Goal: Information Seeking & Learning: Learn about a topic

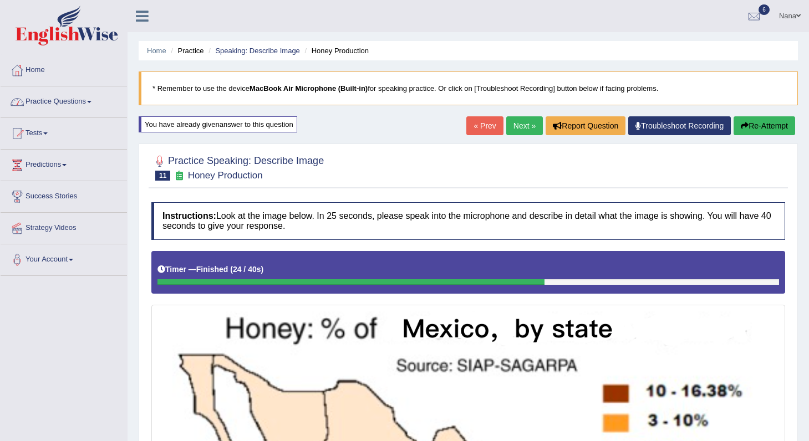
scroll to position [6, 0]
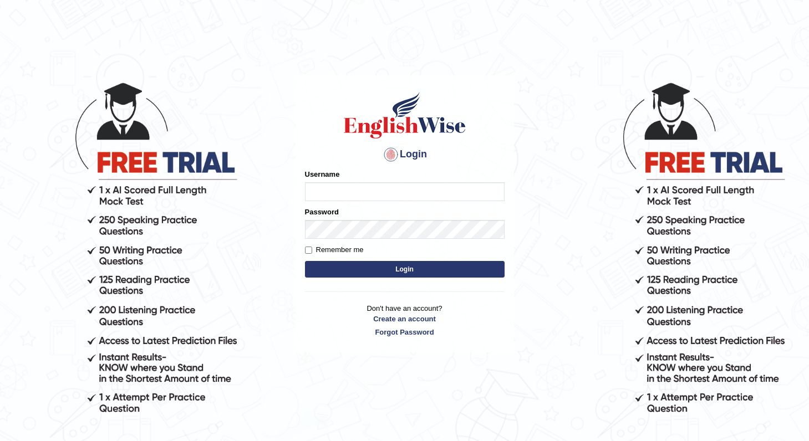
click at [305, 261] on button "Login" at bounding box center [405, 269] width 200 height 17
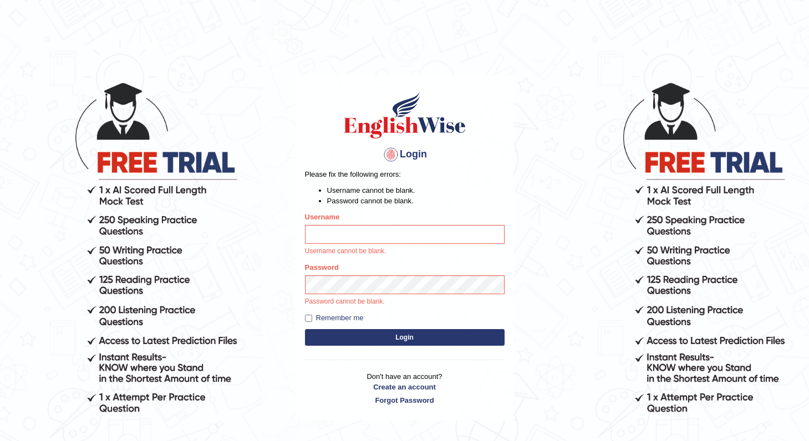
click at [305, 329] on button "Login" at bounding box center [405, 337] width 200 height 17
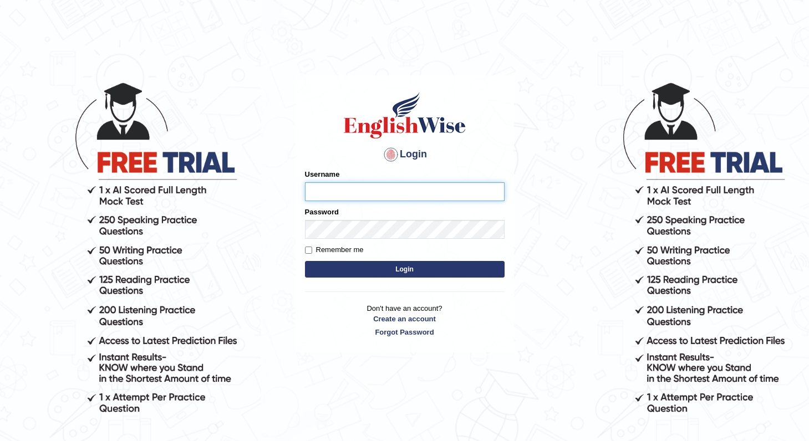
click at [348, 190] on input "Username" at bounding box center [405, 191] width 200 height 19
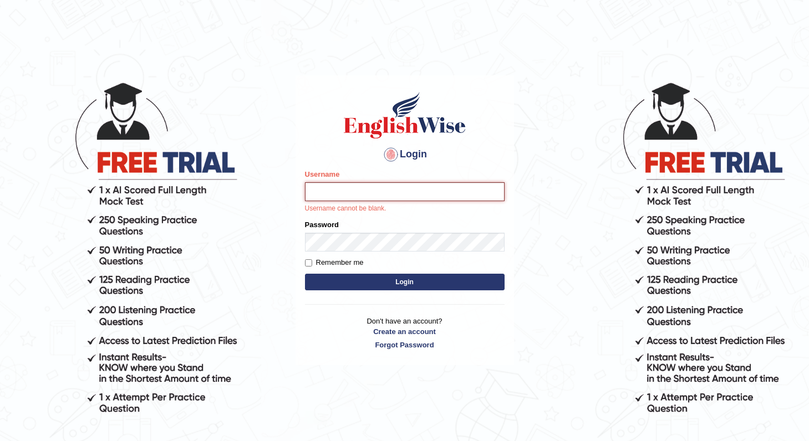
type input "nanayokomatsu"
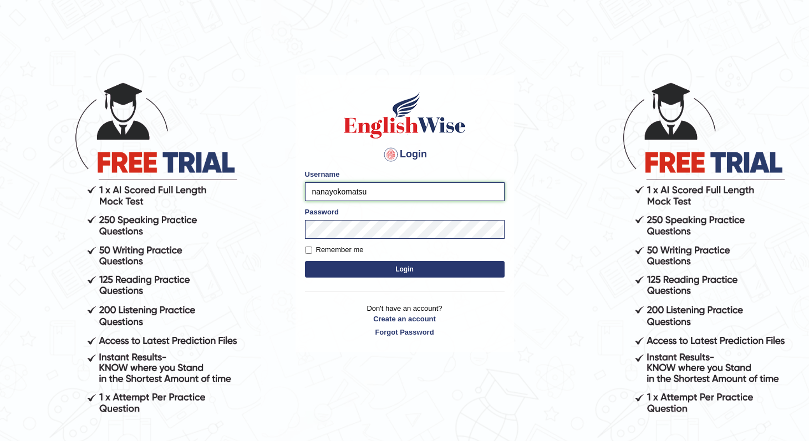
click at [305, 261] on button "Login" at bounding box center [405, 269] width 200 height 17
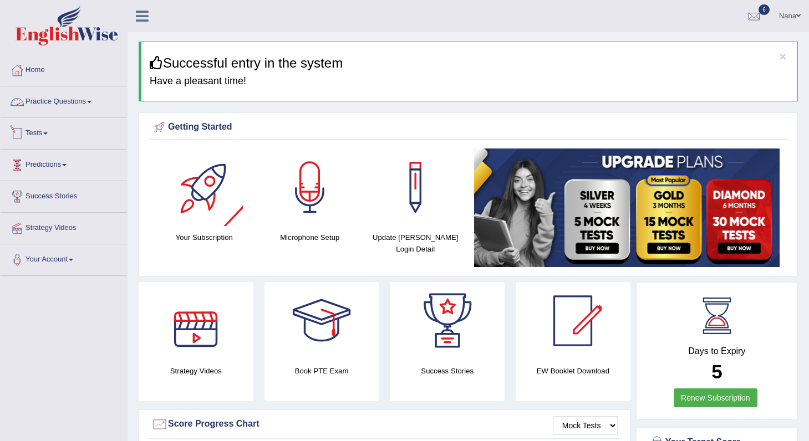
click at [67, 165] on span at bounding box center [64, 165] width 4 height 2
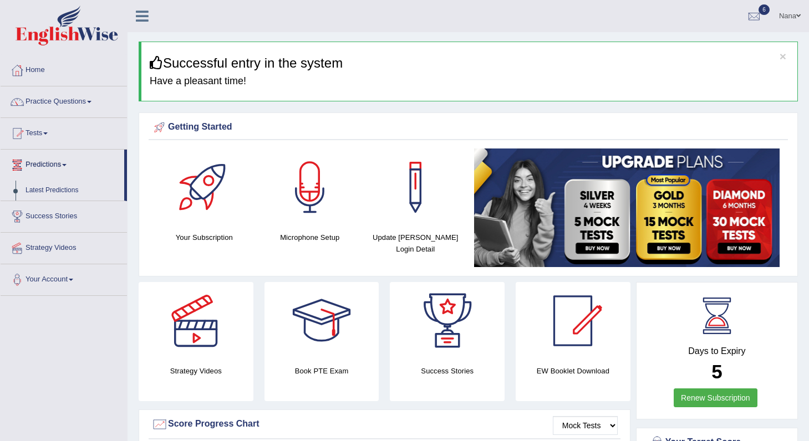
click at [99, 87] on link "Practice Questions" at bounding box center [64, 100] width 126 height 28
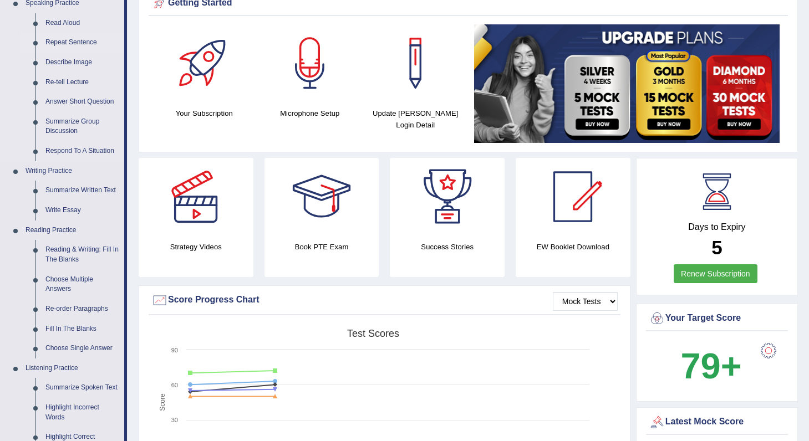
scroll to position [137, 0]
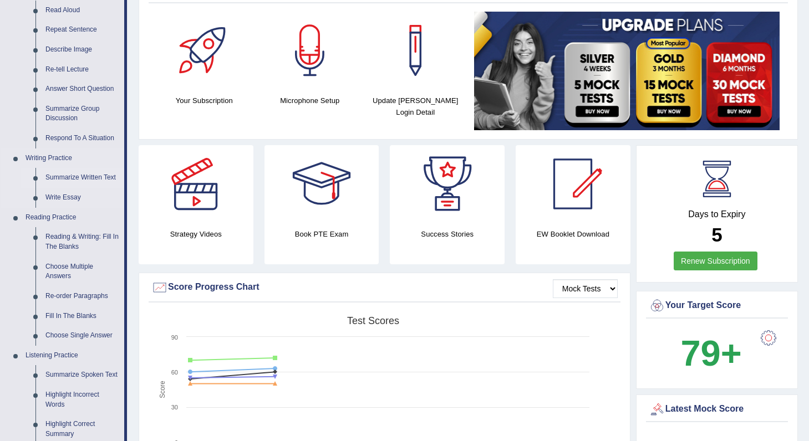
click at [70, 177] on link "Summarize Written Text" at bounding box center [82, 178] width 84 height 20
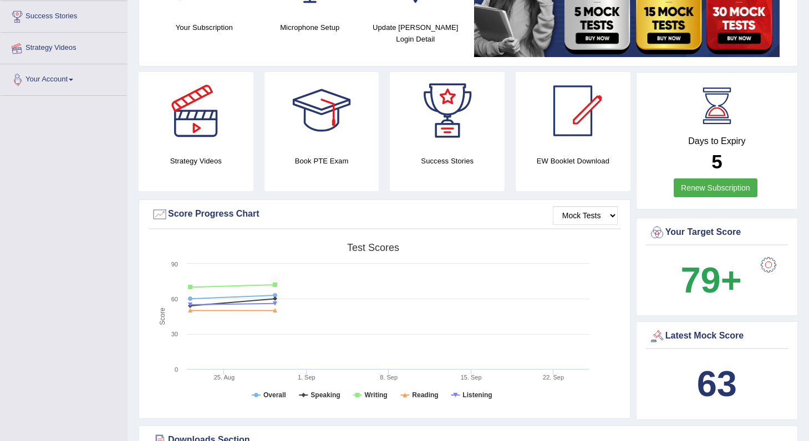
scroll to position [249, 0]
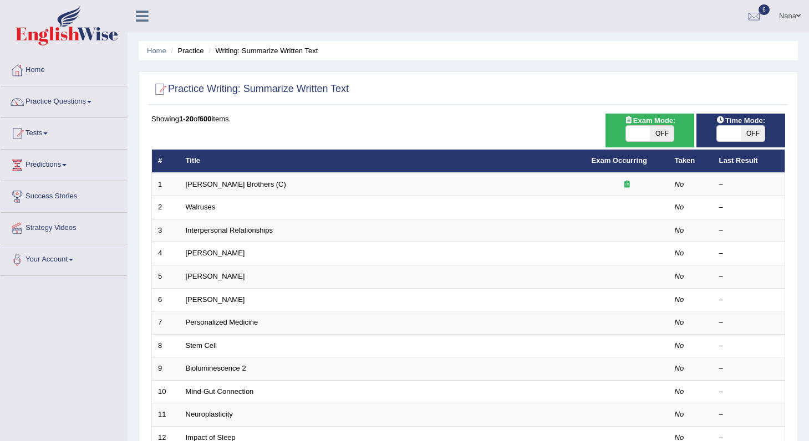
click at [648, 131] on span at bounding box center [638, 134] width 24 height 16
click at [658, 133] on span "OFF" at bounding box center [662, 134] width 24 height 16
checkbox input "true"
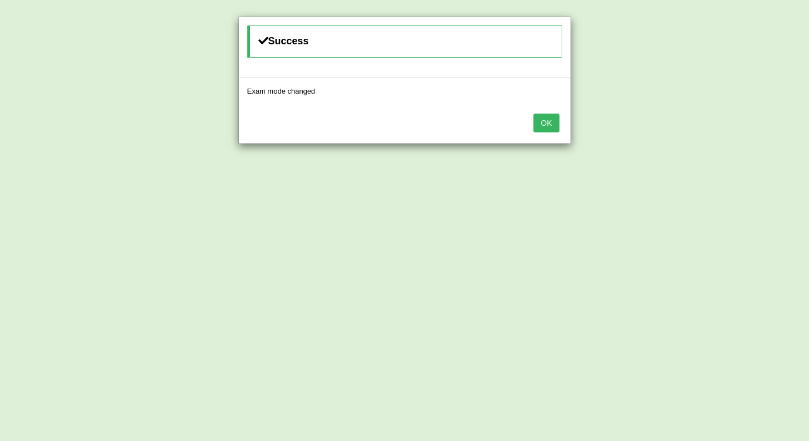
click at [556, 125] on button "OK" at bounding box center [545, 123] width 25 height 19
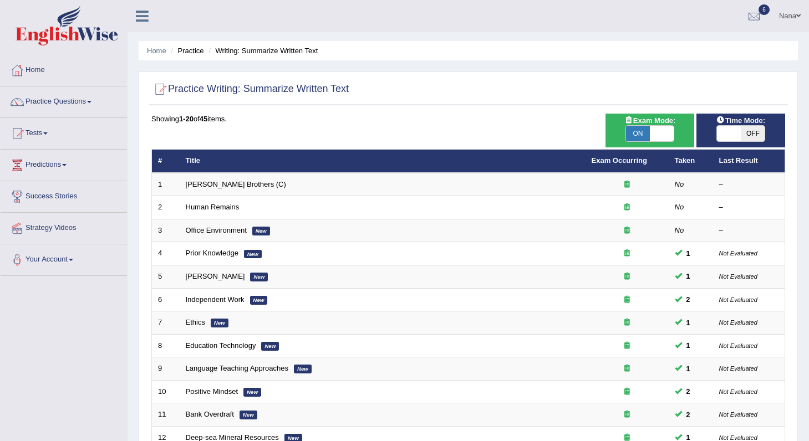
click at [754, 136] on span "OFF" at bounding box center [752, 134] width 24 height 16
checkbox input "true"
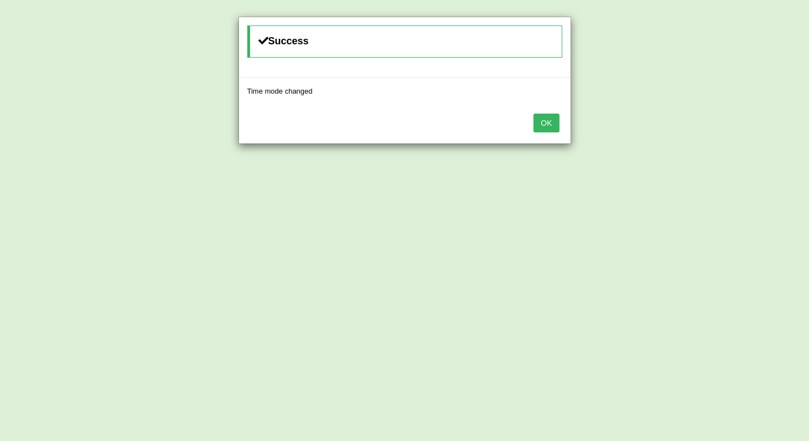
click at [542, 119] on button "OK" at bounding box center [545, 123] width 25 height 19
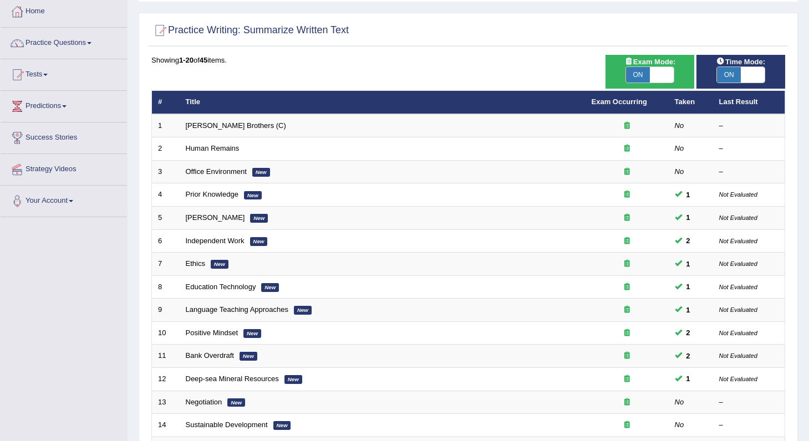
scroll to position [59, 0]
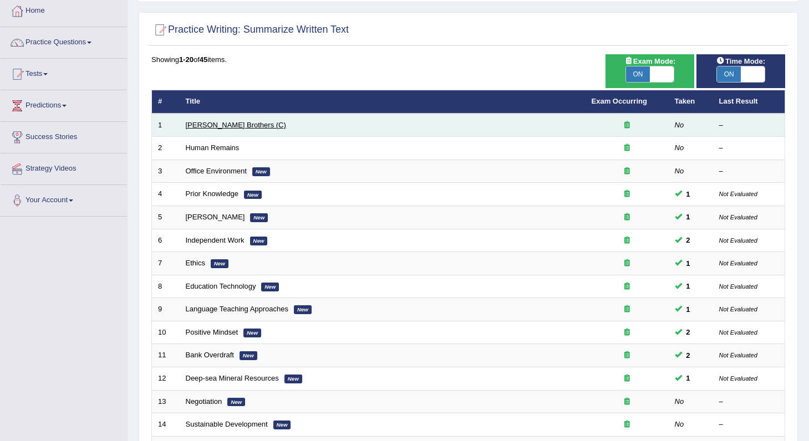
click at [239, 128] on link "[PERSON_NAME] Brothers (C)" at bounding box center [236, 125] width 100 height 8
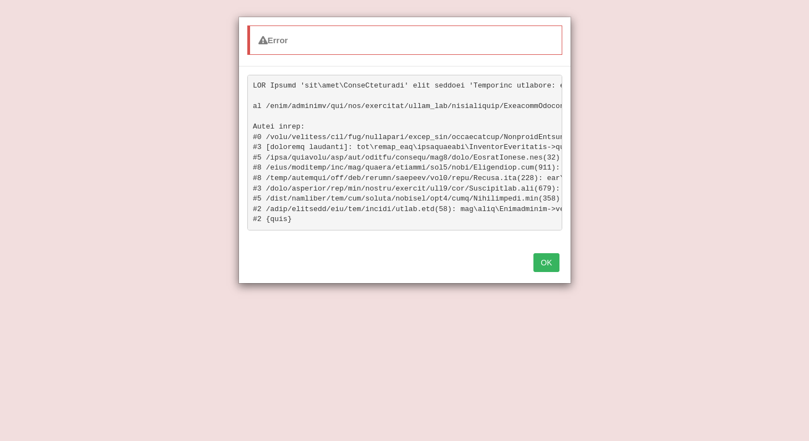
click at [544, 259] on button "OK" at bounding box center [545, 262] width 25 height 19
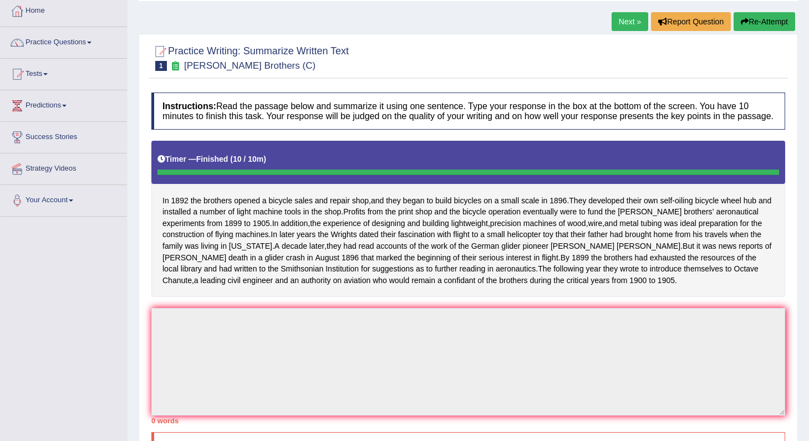
scroll to position [26, 0]
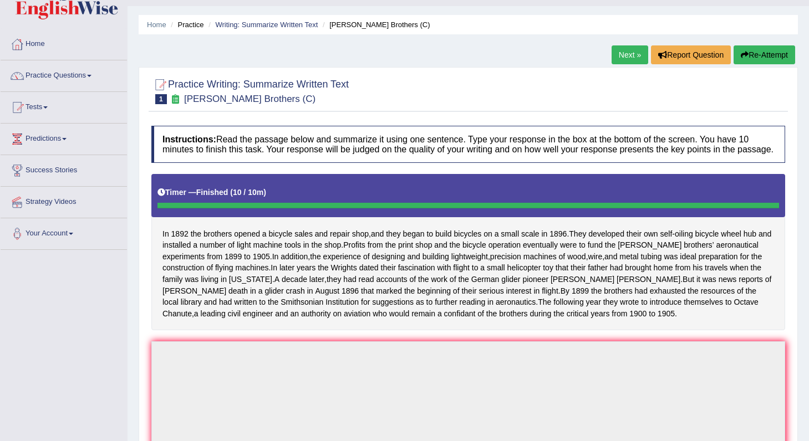
click at [756, 55] on button "Re-Attempt" at bounding box center [764, 54] width 62 height 19
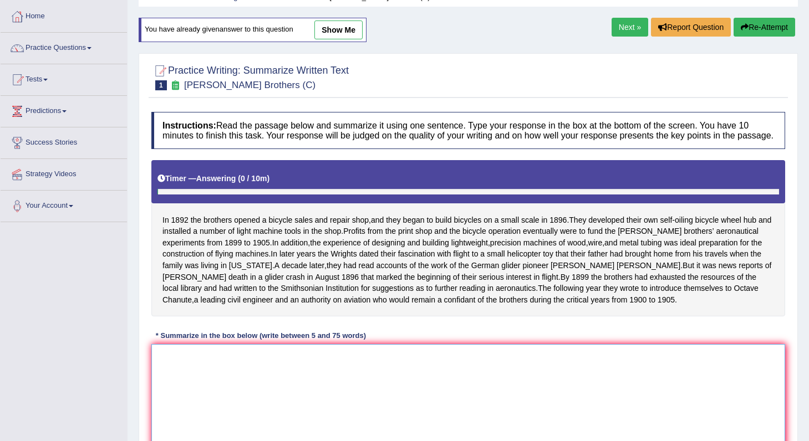
click at [459, 391] on textarea at bounding box center [467, 398] width 633 height 108
type textarea "T"
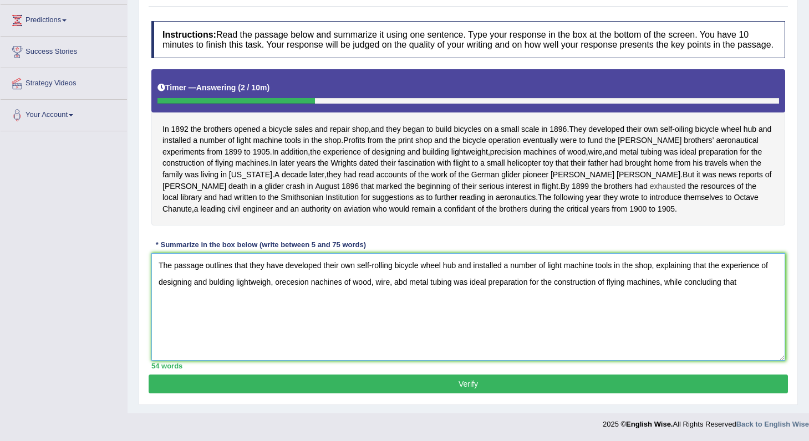
scroll to position [149, 0]
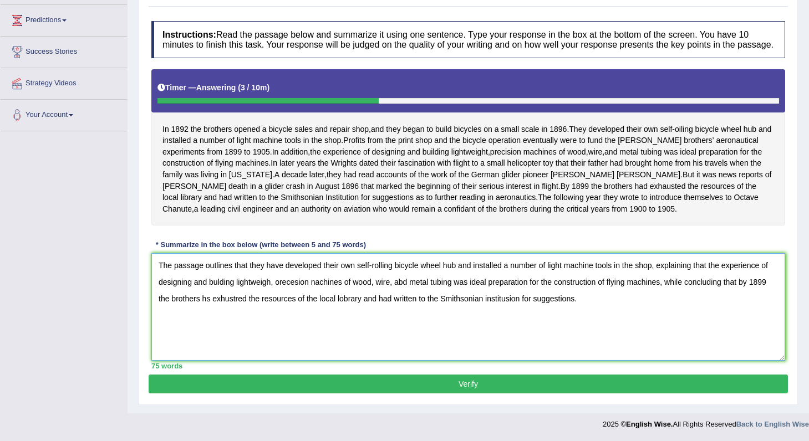
click at [487, 313] on textarea "The passage outlines that they have developed their own self-rolling bicycle wh…" at bounding box center [467, 307] width 633 height 108
click at [351, 305] on textarea "The passage outlines that they have developed their own self-rolling bicycle wh…" at bounding box center [467, 307] width 633 height 108
click at [625, 355] on textarea "The passage outlines that they have developed their own self-rolling bicycle wh…" at bounding box center [467, 307] width 633 height 108
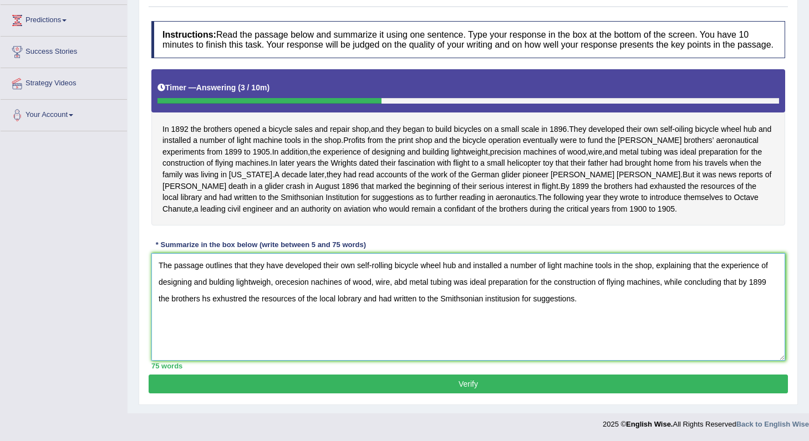
click at [578, 326] on textarea "The passage outlines that they have developed their own self-rolling bicycle wh…" at bounding box center [467, 307] width 633 height 108
type textarea "The passage outlines that they have developed their own self-rolling bicycle wh…"
click at [336, 287] on textarea "The passage outlines that they have developed their own self-rolling bicycle wh…" at bounding box center [467, 307] width 633 height 108
click at [182, 293] on textarea "The passage outlines that they have developed their own self-rolling bicycle wh…" at bounding box center [467, 307] width 633 height 108
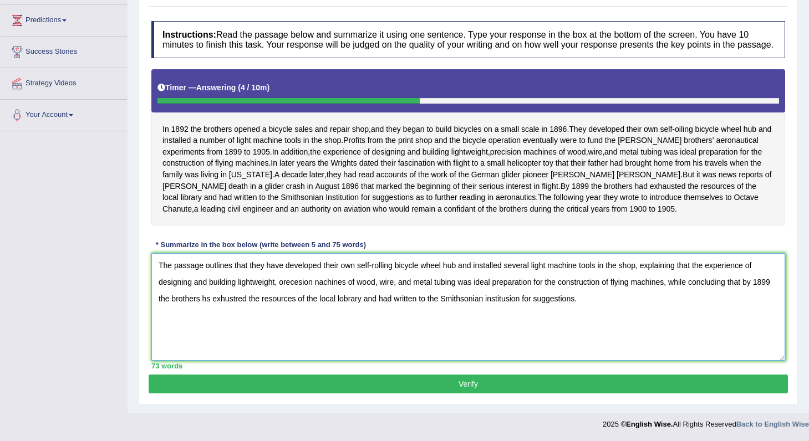
click at [182, 293] on textarea "The passage outlines that they have developed their own self-rolling bicycle wh…" at bounding box center [467, 307] width 633 height 108
click at [194, 346] on textarea "The passage outlines that they have developed their own self-rolling bicycle wh…" at bounding box center [467, 307] width 633 height 108
click at [592, 293] on textarea "The passage outlines that they have developed their own self-rolling bicycle wh…" at bounding box center [467, 307] width 633 height 108
click at [595, 297] on textarea "The passage outlines that they have developed their own self-rolling bicycle wh…" at bounding box center [467, 307] width 633 height 108
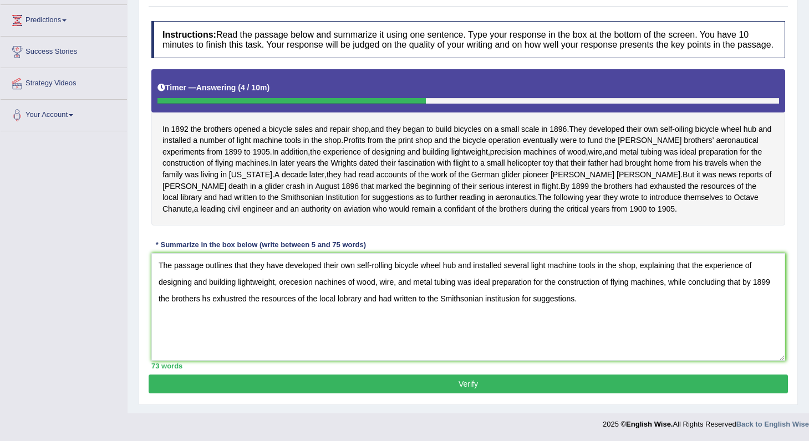
click at [415, 386] on button "Verify" at bounding box center [468, 384] width 639 height 19
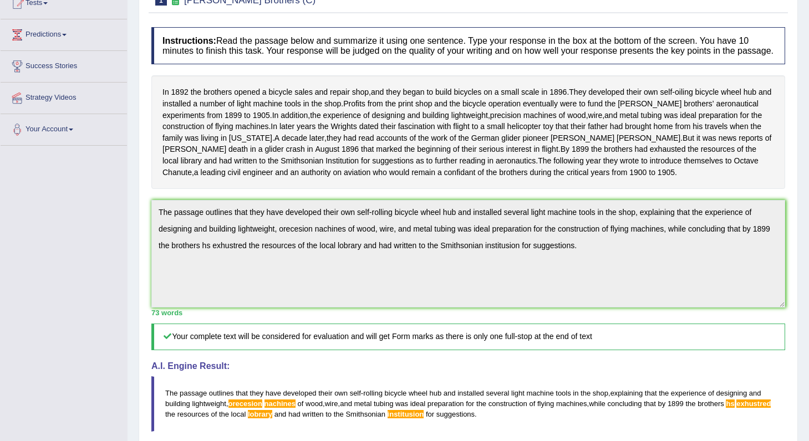
scroll to position [0, 0]
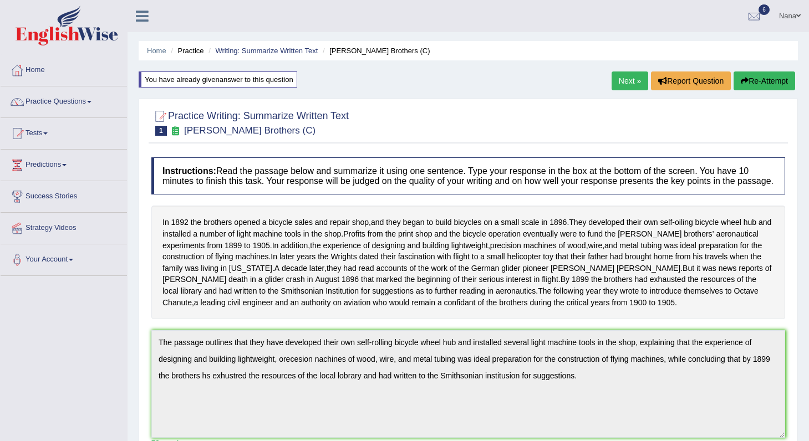
click at [754, 75] on button "Re-Attempt" at bounding box center [764, 80] width 62 height 19
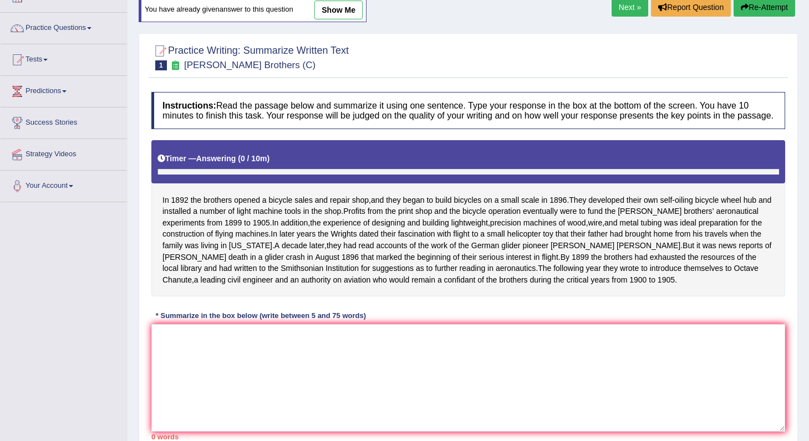
scroll to position [177, 0]
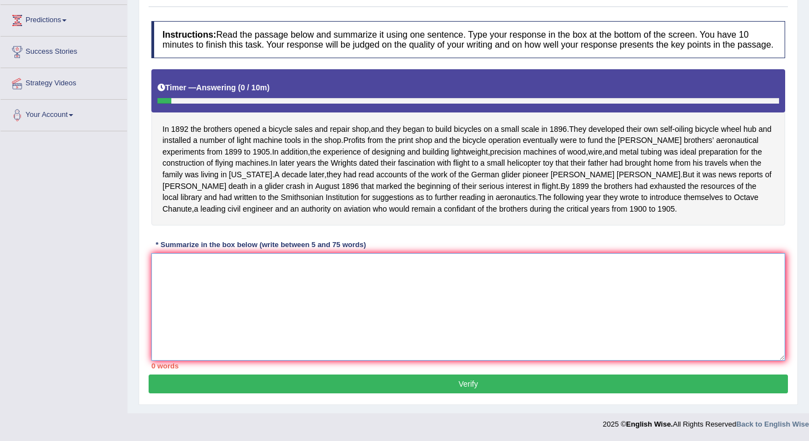
click at [493, 261] on textarea at bounding box center [467, 307] width 633 height 108
paste textarea "The passage outlines that they have developed their own self-rolling bicycle wh…"
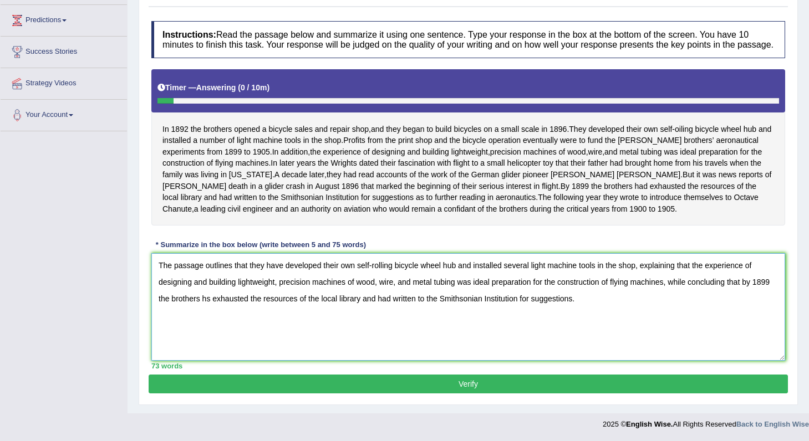
type textarea "The passage outlines that they have developed their own self-rolling bicycle wh…"
click at [473, 389] on button "Verify" at bounding box center [468, 384] width 639 height 19
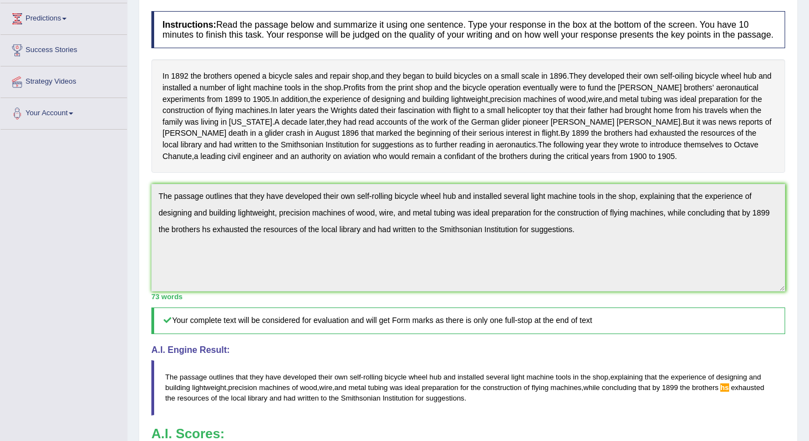
scroll to position [0, 0]
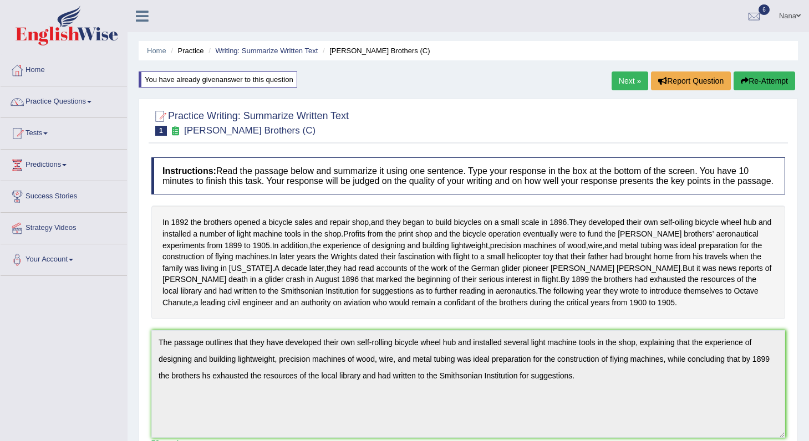
click at [748, 80] on button "Re-Attempt" at bounding box center [764, 80] width 62 height 19
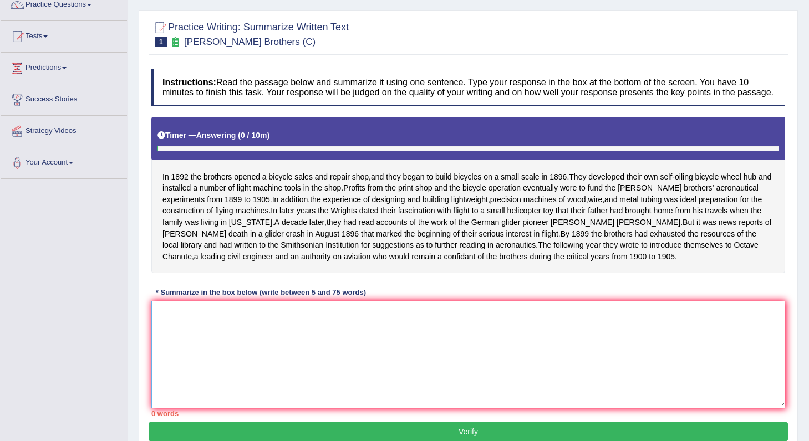
click at [335, 352] on textarea at bounding box center [467, 355] width 633 height 108
paste textarea "The passage outlines that they have developed their own self-rolling bicycle wh…"
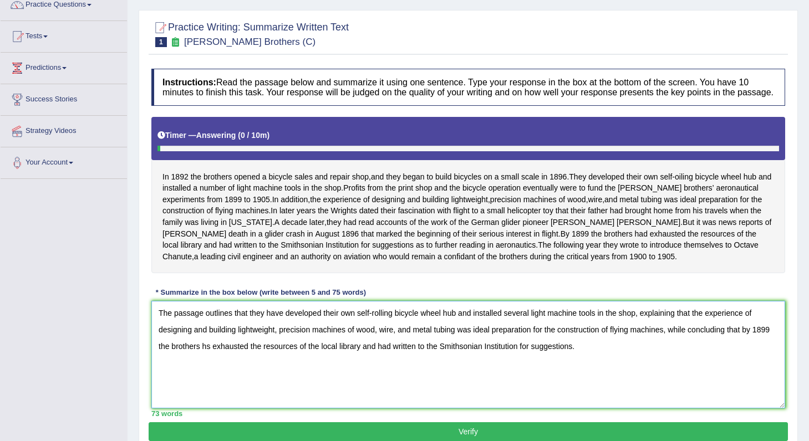
click at [227, 382] on textarea "The passage outlines that they have developed their own self-rolling bicycle wh…" at bounding box center [467, 355] width 633 height 108
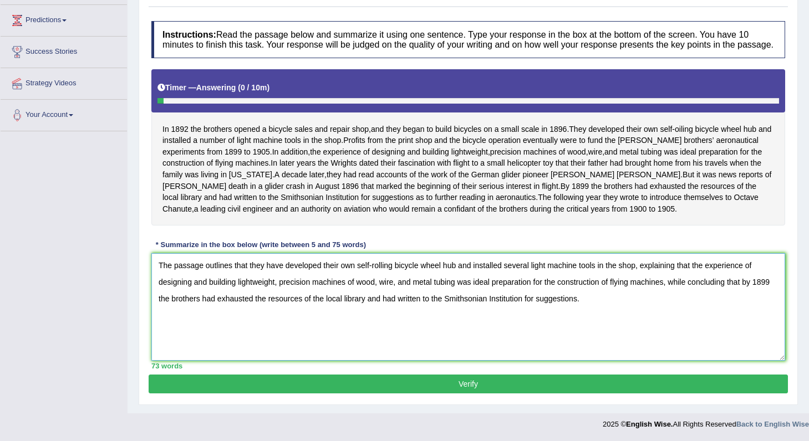
type textarea "The passage outlines that they have developed their own self-rolling bicycle wh…"
click at [413, 390] on button "Verify" at bounding box center [468, 384] width 639 height 19
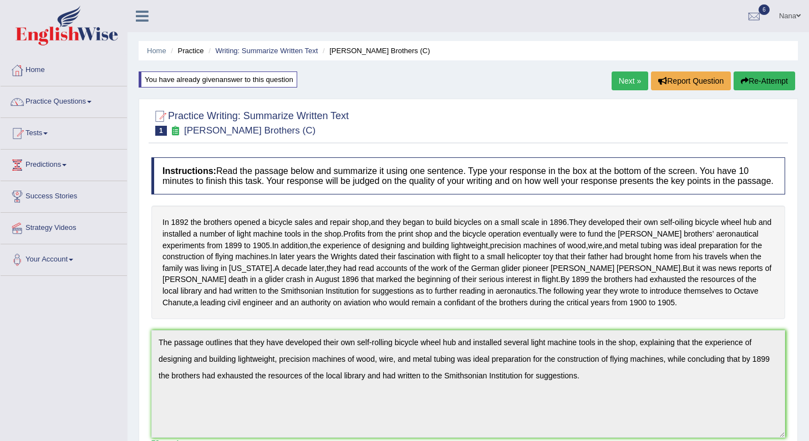
click at [633, 83] on link "Next »" at bounding box center [629, 80] width 37 height 19
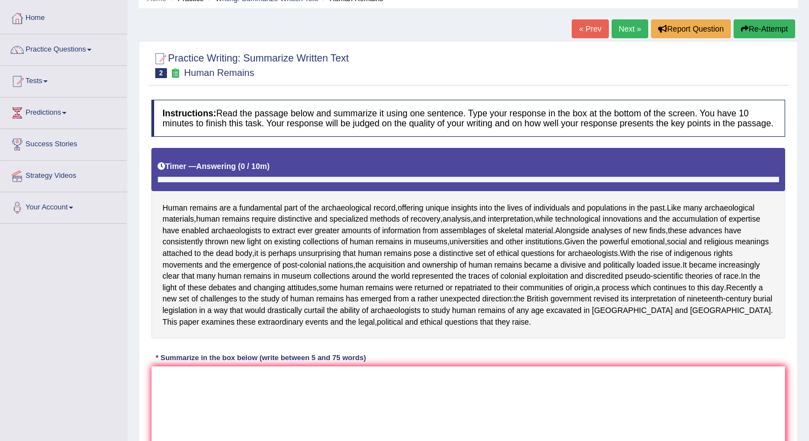
scroll to position [186, 0]
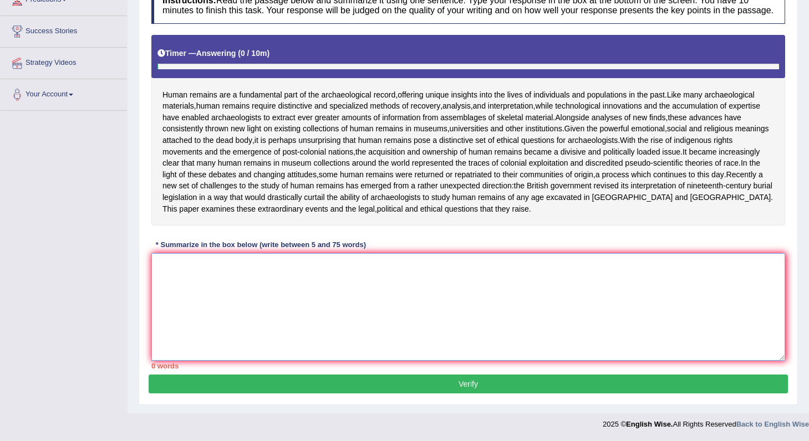
click at [506, 292] on textarea at bounding box center [467, 307] width 633 height 108
type textarea "T"
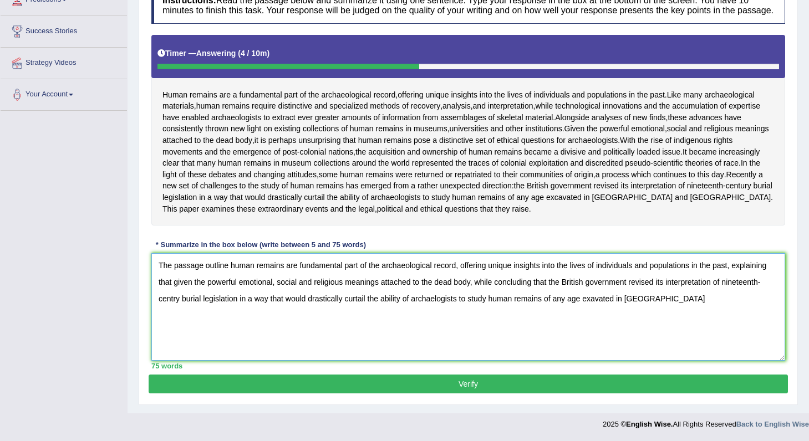
drag, startPoint x: 519, startPoint y: 297, endPoint x: 677, endPoint y: 305, distance: 158.2
click at [677, 305] on textarea "The passage outline human remains are fundamental part of the archaeological re…" at bounding box center [467, 307] width 633 height 108
click at [555, 297] on textarea "The passage outline human remains are fundamental part of the archaeological re…" at bounding box center [467, 307] width 633 height 108
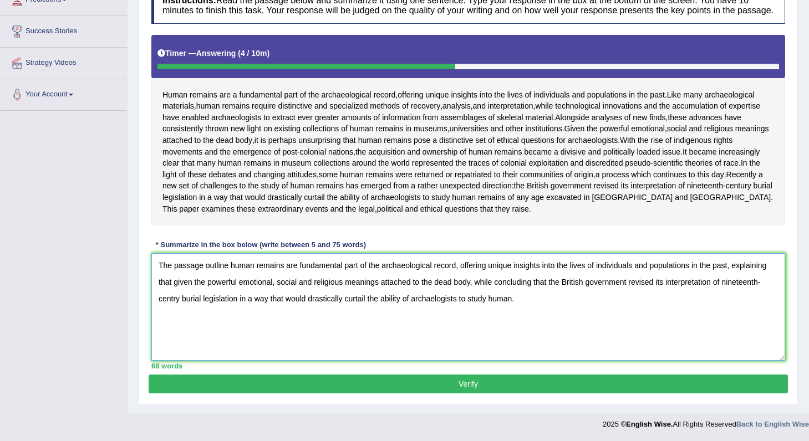
click at [555, 297] on textarea "The passage outline human remains are fundamental part of the archaeological re…" at bounding box center [467, 307] width 633 height 108
click at [442, 283] on textarea "The passage outline human remains are fundamental part of the archaeological re…" at bounding box center [467, 307] width 633 height 108
click at [163, 300] on textarea "The passage outline human remains are fundamental part of the archaeological re…" at bounding box center [467, 307] width 633 height 108
click at [359, 298] on textarea "The passage outline human remains are fundamental part of the archaeological re…" at bounding box center [467, 307] width 633 height 108
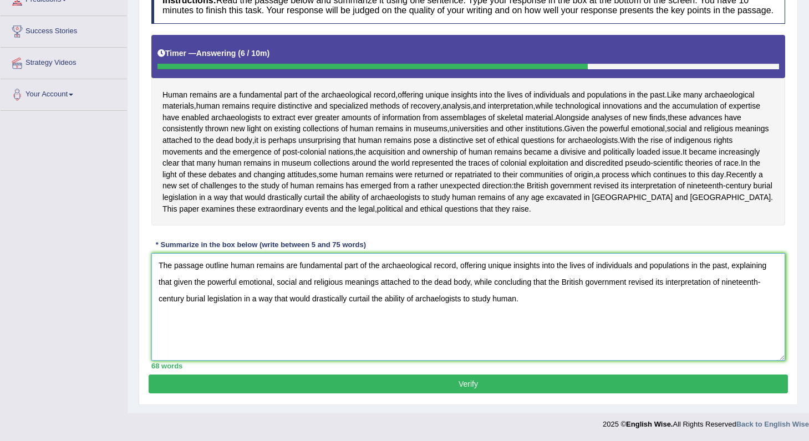
paste textarea "s that human remains are a fundamental part of the archaeological record, offer…"
type textarea "The passage outlines that human remains are a fundamental part of the archaeolo…"
click at [393, 385] on button "Verify" at bounding box center [468, 384] width 639 height 19
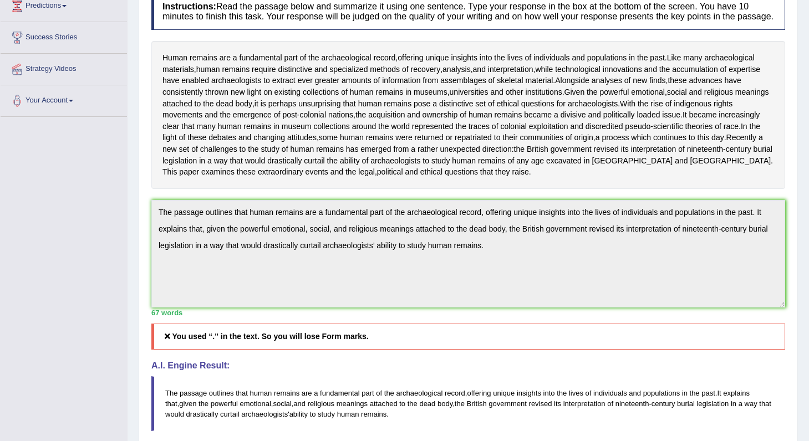
scroll to position [0, 0]
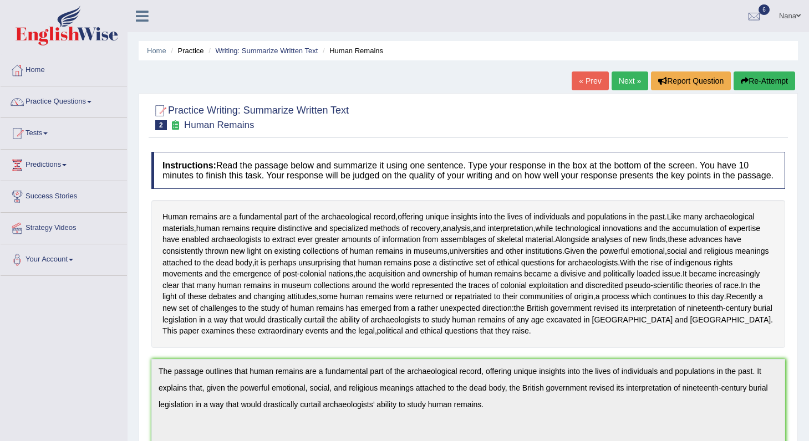
click at [765, 80] on button "Re-Attempt" at bounding box center [764, 80] width 62 height 19
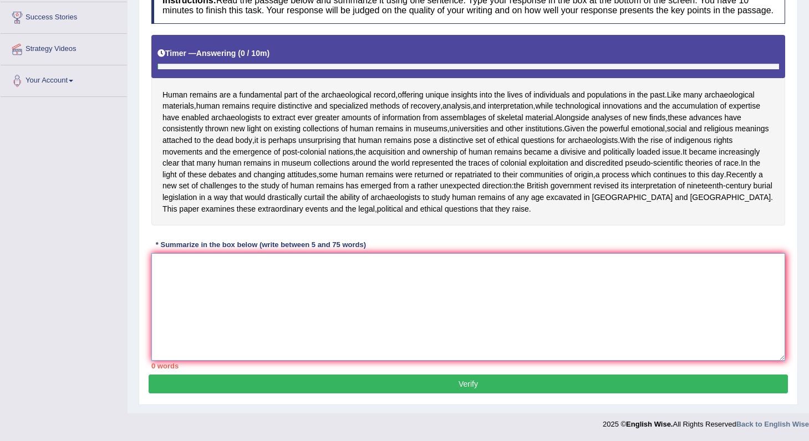
click at [438, 293] on textarea at bounding box center [467, 307] width 633 height 108
paste textarea "The passage outlines that human remains are a fundamental part of the archaeolo…"
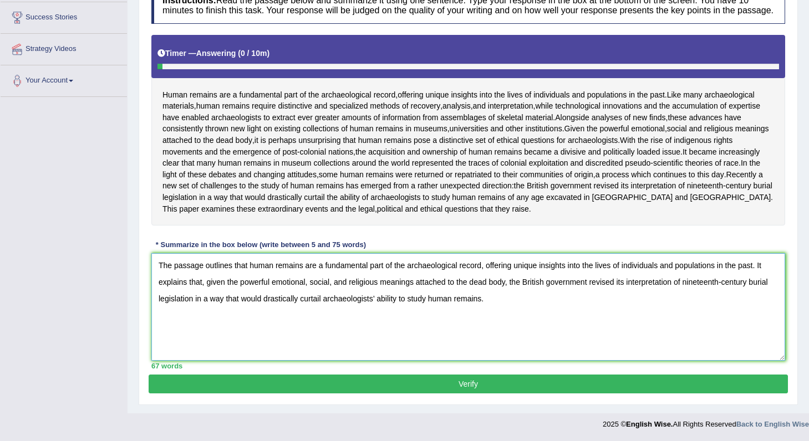
click at [729, 280] on textarea "The passage outlines that human remains are a fundamental part of the archaeolo…" at bounding box center [467, 307] width 633 height 108
click at [378, 301] on textarea "The passage outlines that human remains are a fundamental part of the archaeolo…" at bounding box center [467, 307] width 633 height 108
type textarea "The passage outlines that human remains are a fundamental part of the archaeolo…"
click at [378, 381] on button "Verify" at bounding box center [468, 384] width 639 height 19
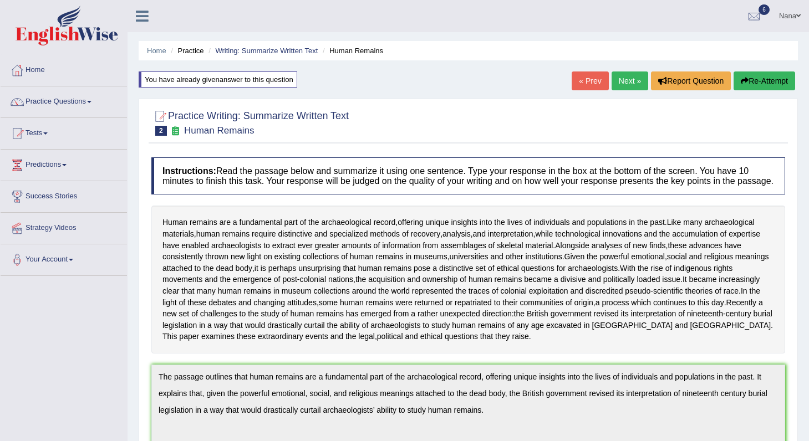
click at [755, 83] on button "Re-Attempt" at bounding box center [764, 80] width 62 height 19
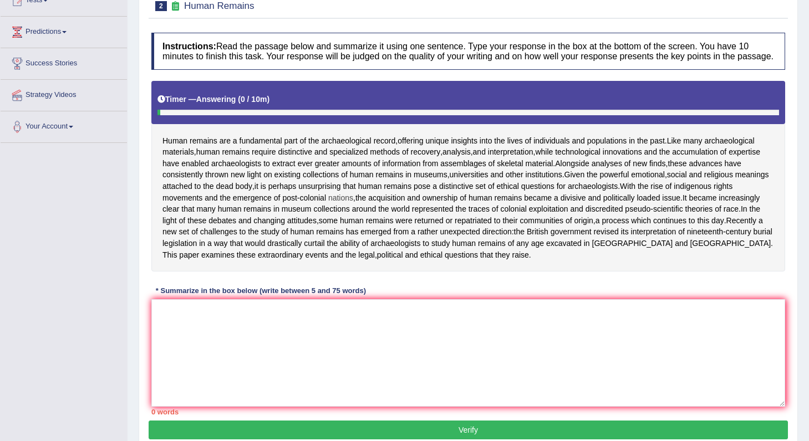
scroll to position [134, 0]
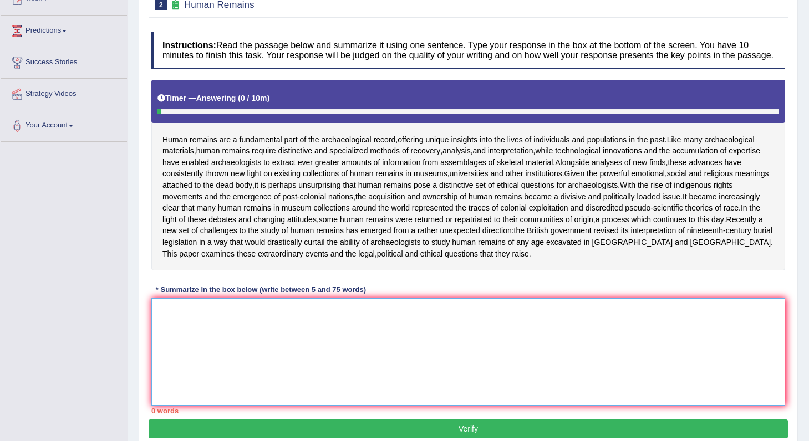
click at [432, 376] on textarea at bounding box center [467, 352] width 633 height 108
paste textarea "The passage outlines that human remains are a fundamental part of the archaeolo…"
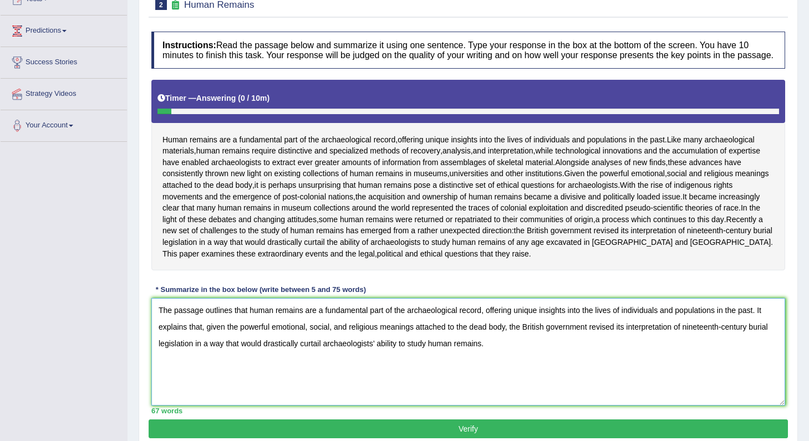
click at [728, 351] on textarea "The passage outlines that human remains are a fundamental part of the archaeolo…" at bounding box center [467, 352] width 633 height 108
click at [379, 367] on textarea "The passage outlines that human remains are a fundamental part of the archaeolo…" at bounding box center [467, 352] width 633 height 108
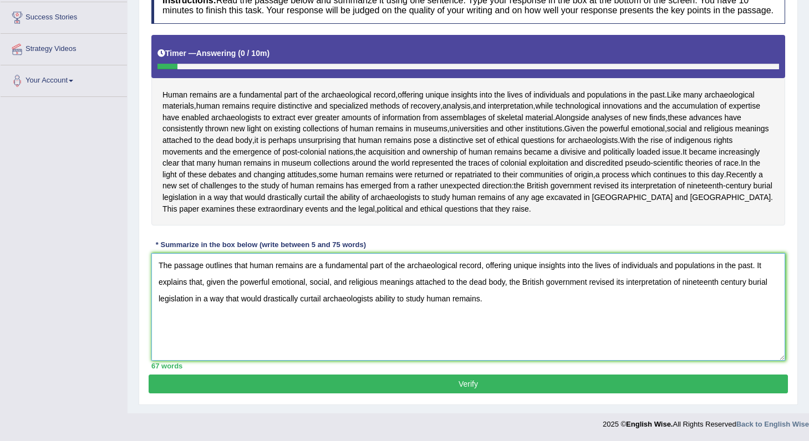
scroll to position [200, 0]
type textarea "The passage outlines that human remains are a fundamental part of the archaeolo…"
click at [379, 386] on button "Verify" at bounding box center [468, 384] width 639 height 19
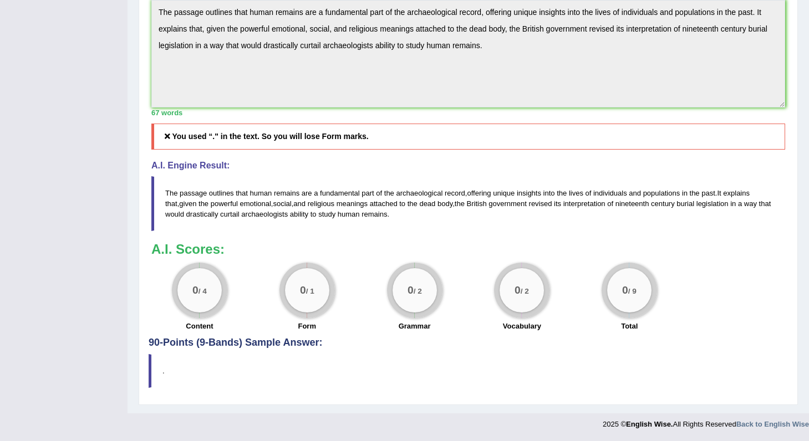
scroll to position [0, 0]
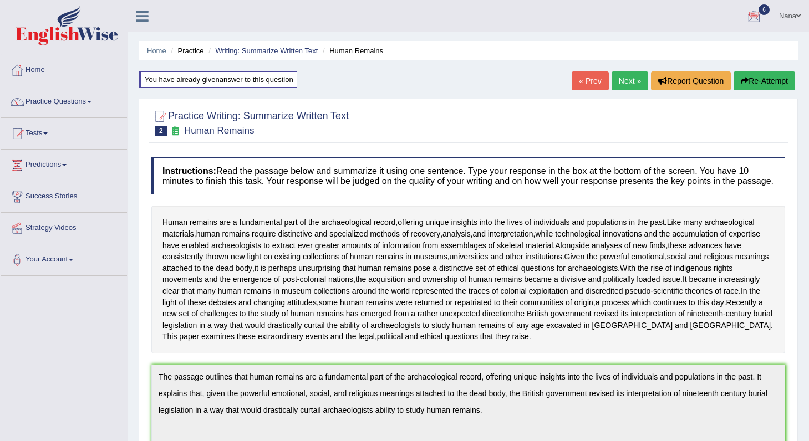
click at [632, 81] on link "Next »" at bounding box center [629, 80] width 37 height 19
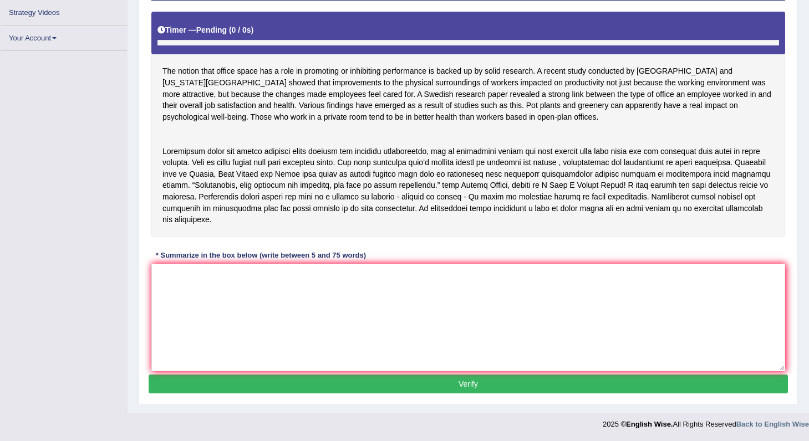
scroll to position [198, 0]
click at [433, 314] on textarea at bounding box center [467, 318] width 633 height 108
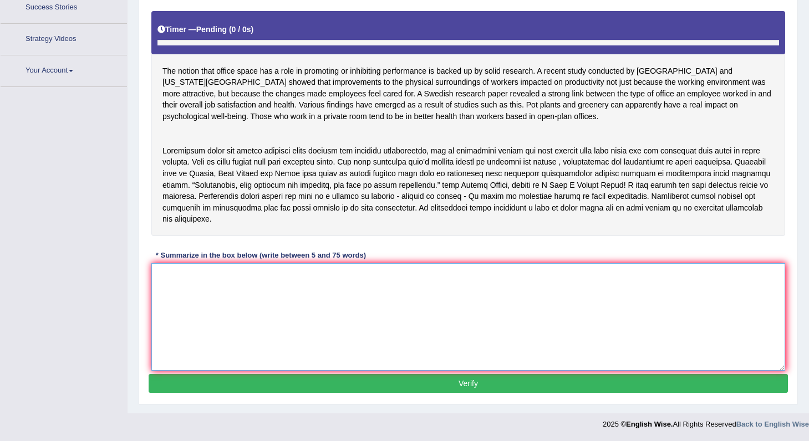
scroll to position [198, 0]
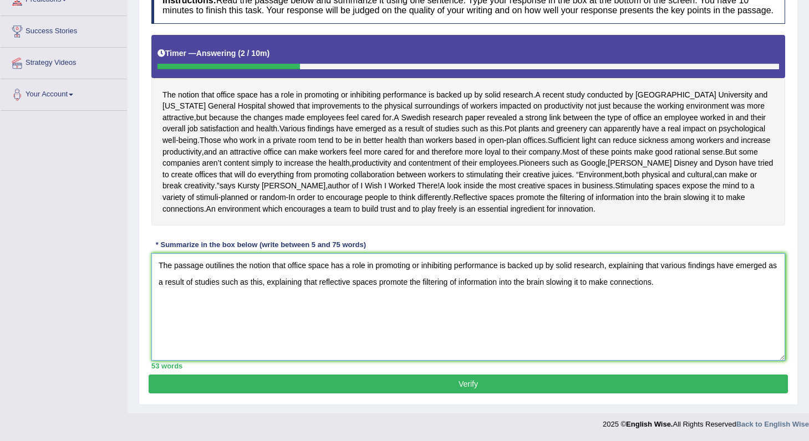
type textarea "The passage outilines the notion that office space has a role in promoting or i…"
click at [445, 386] on button "Verify" at bounding box center [468, 384] width 639 height 19
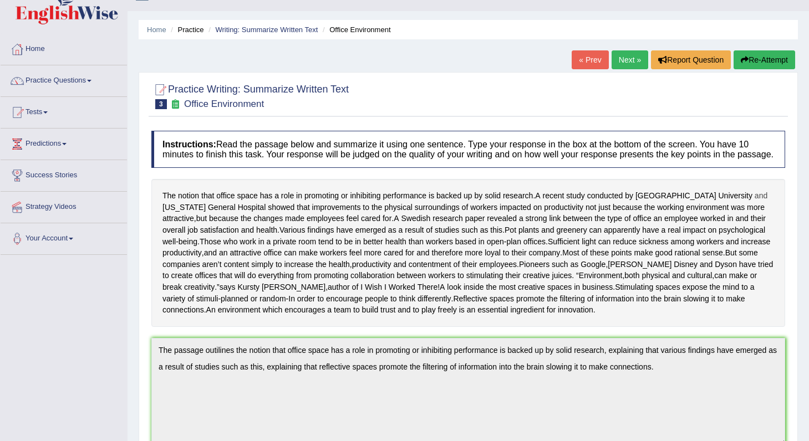
scroll to position [0, 0]
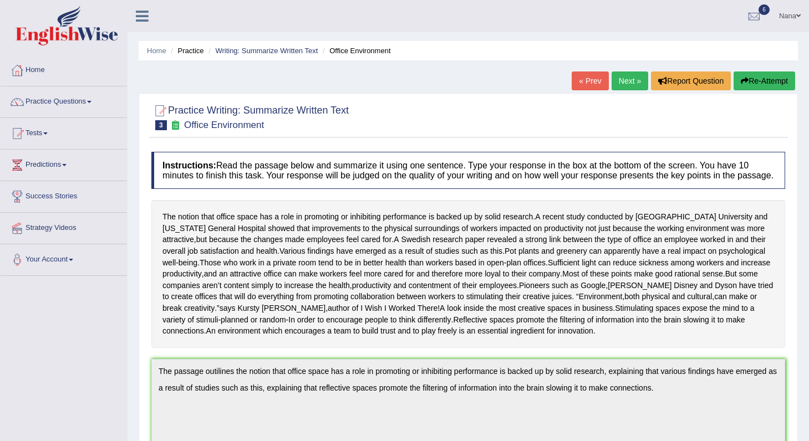
click at [623, 83] on link "Next »" at bounding box center [629, 80] width 37 height 19
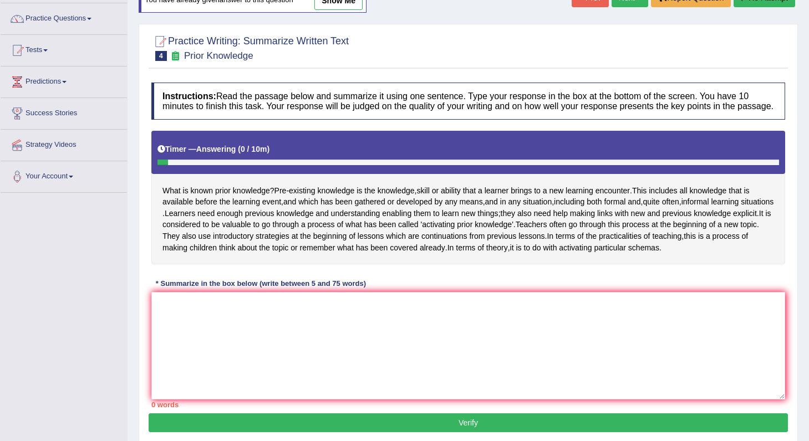
scroll to position [155, 0]
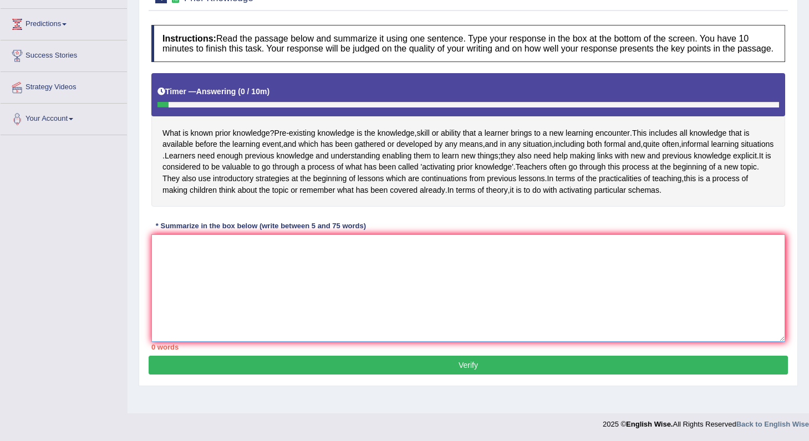
click at [648, 264] on textarea at bounding box center [467, 288] width 633 height 108
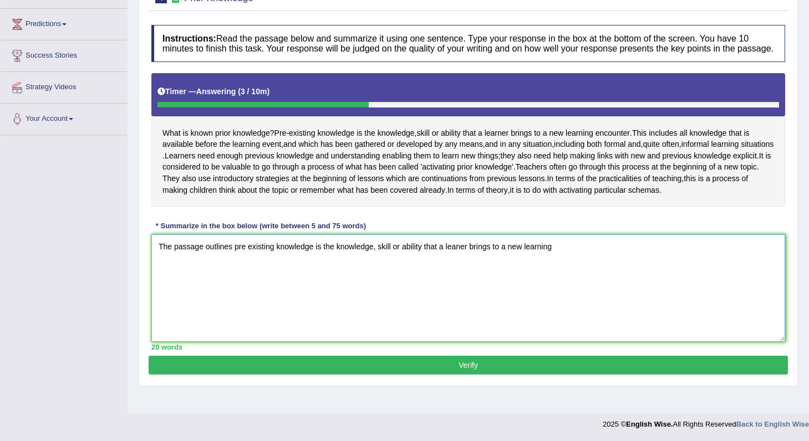
click at [464, 267] on textarea "The passage outlines pre existing knowledge is the knowledge, skill or ability …" at bounding box center [467, 288] width 633 height 108
click at [587, 264] on textarea "The passage outlines pre existing knowledge is the knowledge, skill or ability …" at bounding box center [467, 288] width 633 height 108
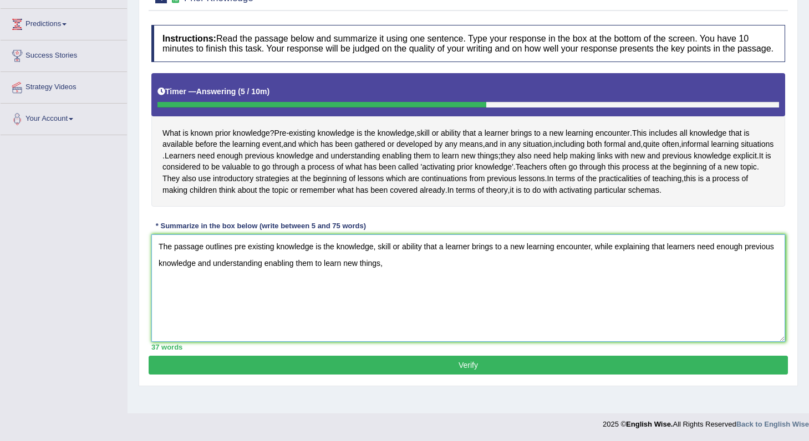
click at [611, 262] on textarea "The passage outlines pre existing knowledge is the knowledge, skill or ability …" at bounding box center [467, 288] width 633 height 108
click at [378, 280] on textarea "The passage outlines pre existing knowledge is the knowledge, skill or ability …" at bounding box center [467, 288] width 633 height 108
click at [284, 283] on textarea "The passage outlines pre existing knowledge is the knowledge, skill or ability …" at bounding box center [467, 288] width 633 height 108
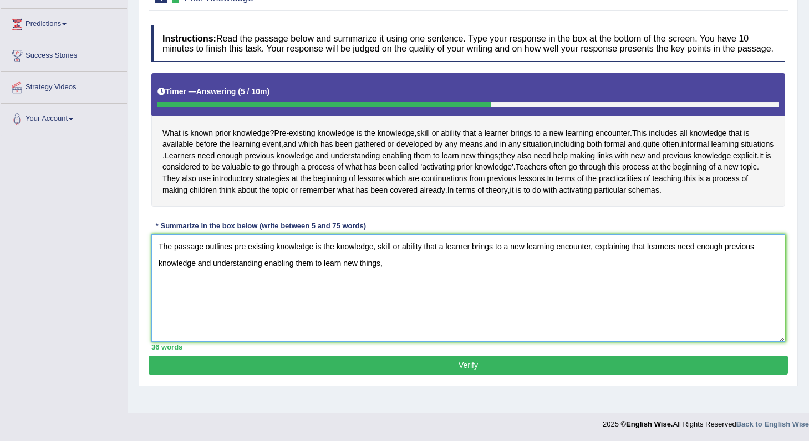
click at [284, 283] on textarea "The passage outlines pre existing knowledge is the knowledge, skill or ability …" at bounding box center [467, 288] width 633 height 108
click at [435, 302] on textarea "The passage outlines pre existing knowledge is the knowledge, skill or ability …" at bounding box center [467, 288] width 633 height 108
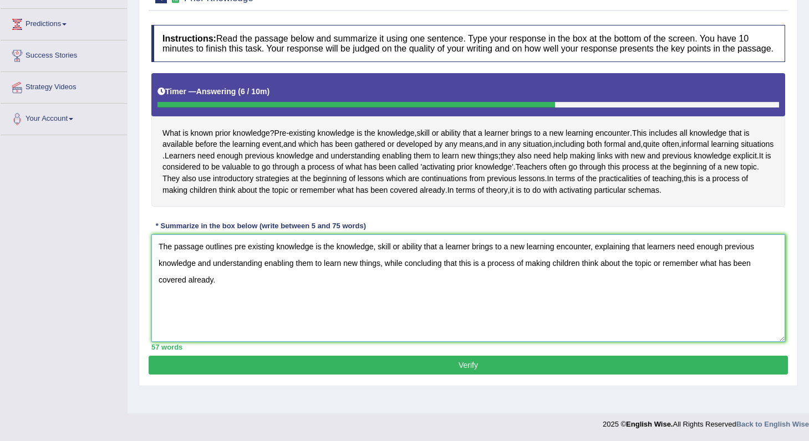
click at [369, 288] on textarea "The passage outlines pre existing knowledge is the knowledge, skill or ability …" at bounding box center [467, 288] width 633 height 108
type textarea "The passage outlines pre existing knowledge is the knowledge, skill or ability …"
click at [346, 375] on button "Verify" at bounding box center [468, 365] width 639 height 19
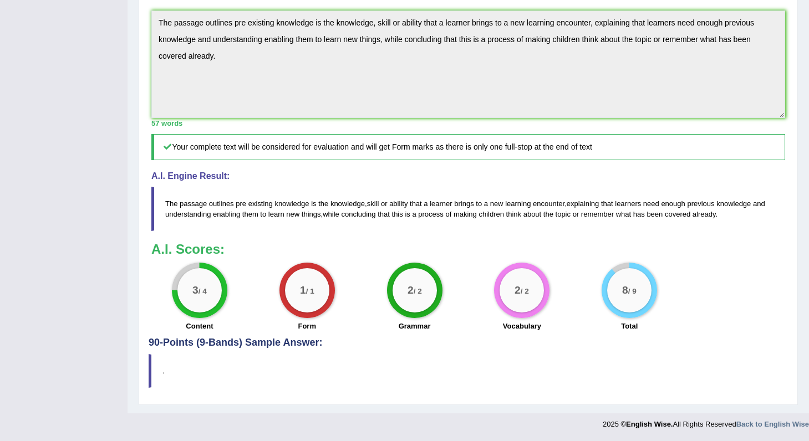
scroll to position [0, 0]
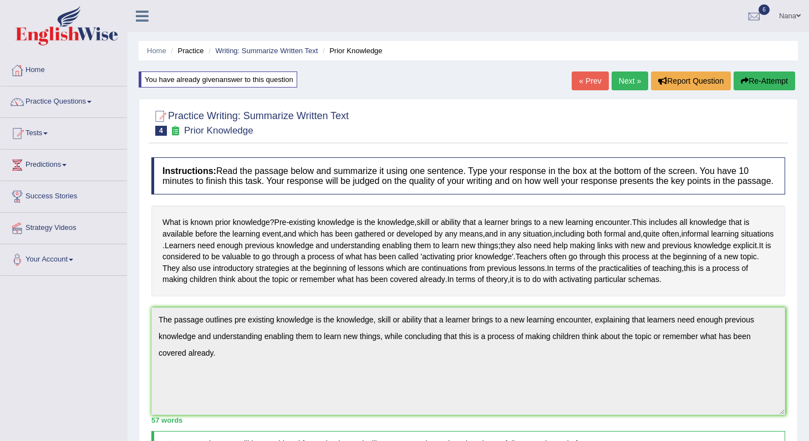
click at [621, 76] on link "Next »" at bounding box center [629, 80] width 37 height 19
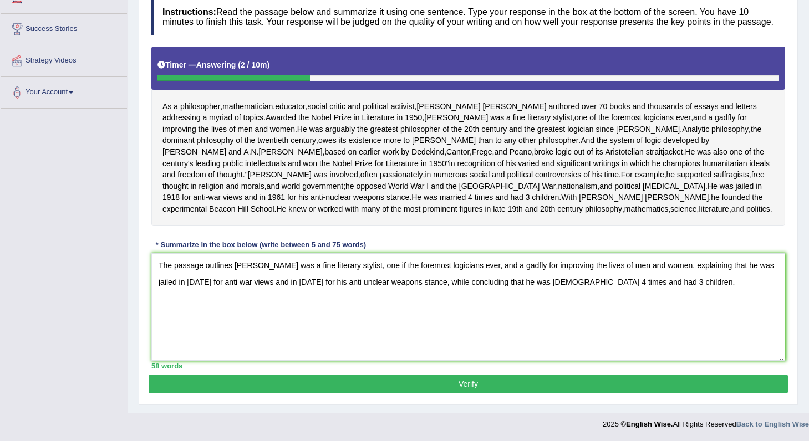
scroll to position [234, 0]
type textarea "The passage outlines [PERSON_NAME] was a fine literary stylist, one if the fore…"
click at [381, 376] on button "Verify" at bounding box center [468, 384] width 639 height 19
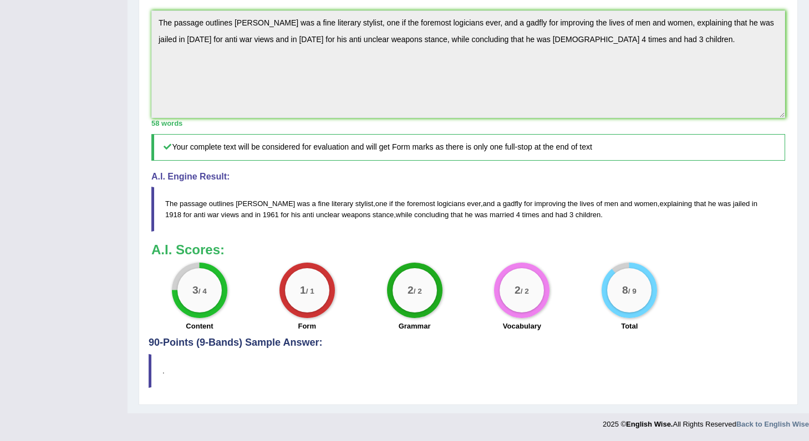
scroll to position [397, 0]
